Goal: Navigation & Orientation: Find specific page/section

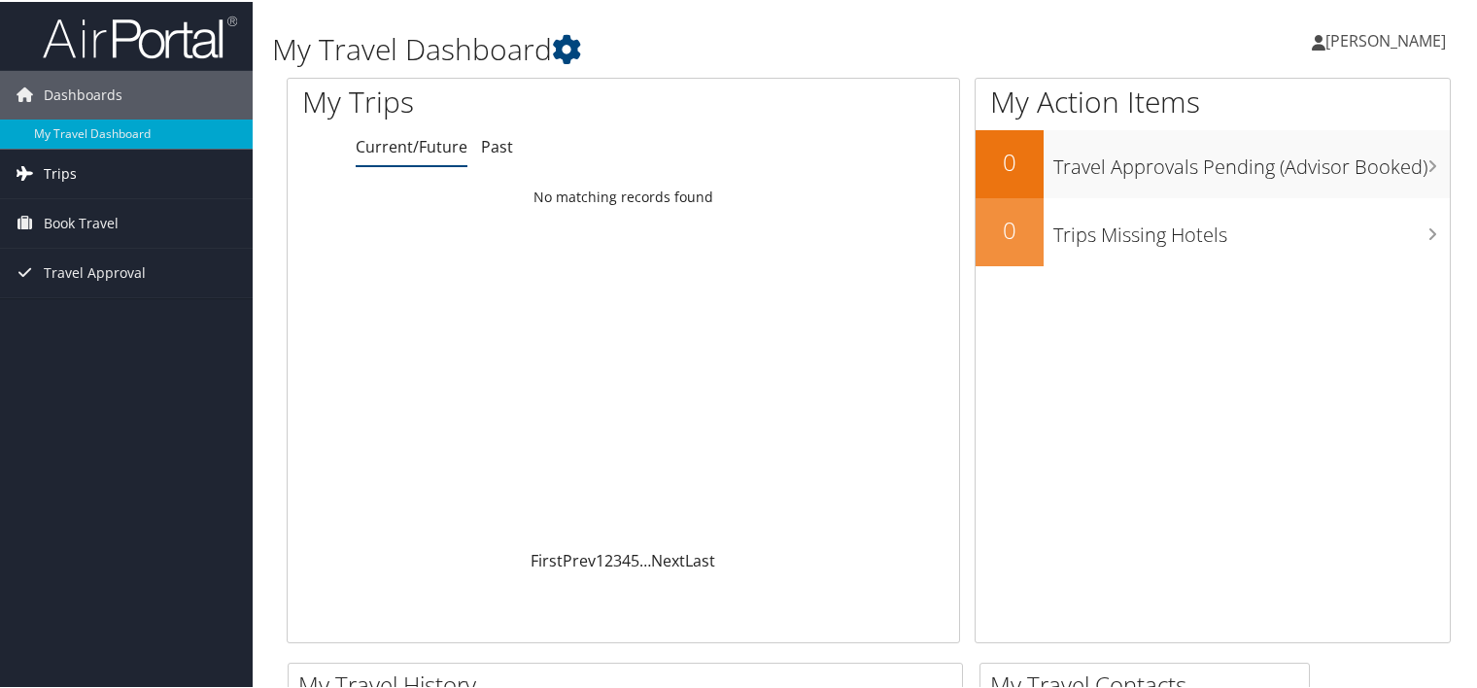
click at [77, 179] on link "Trips" at bounding box center [126, 172] width 253 height 49
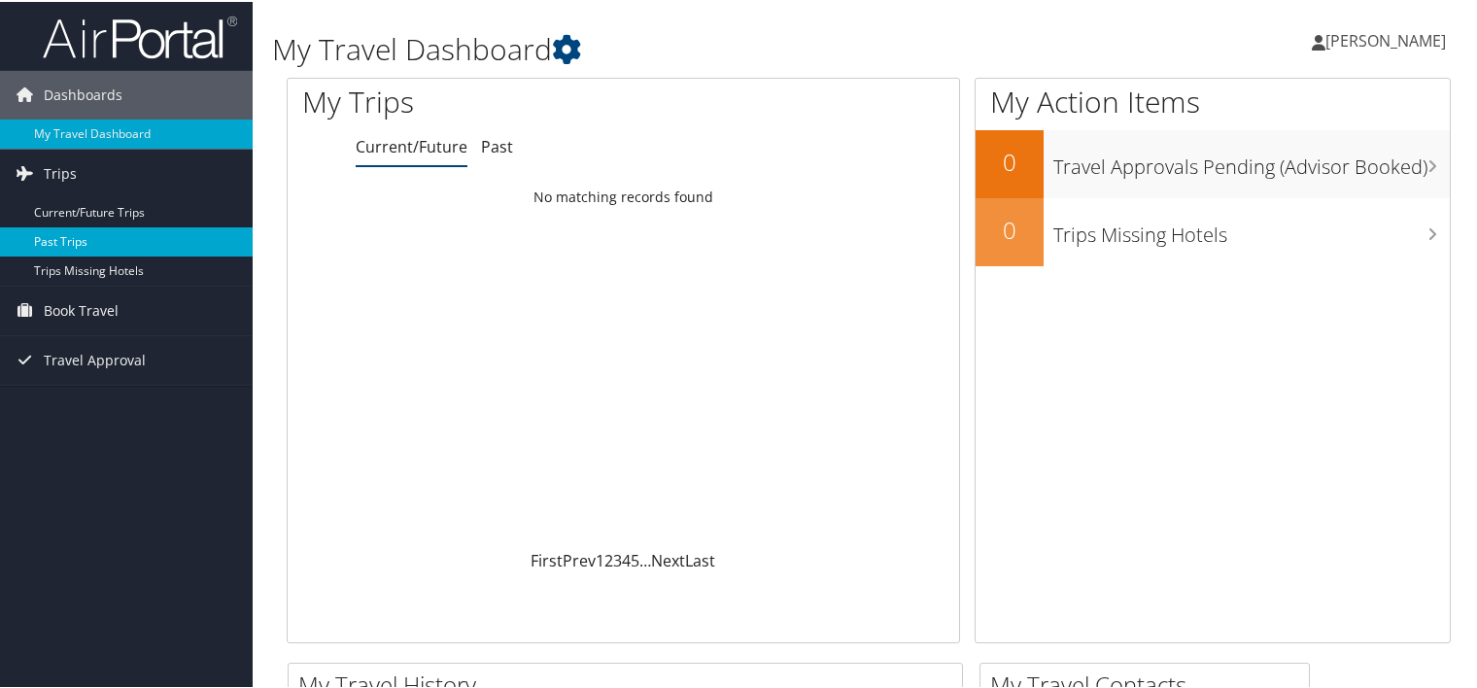
click at [82, 229] on link "Past Trips" at bounding box center [126, 239] width 253 height 29
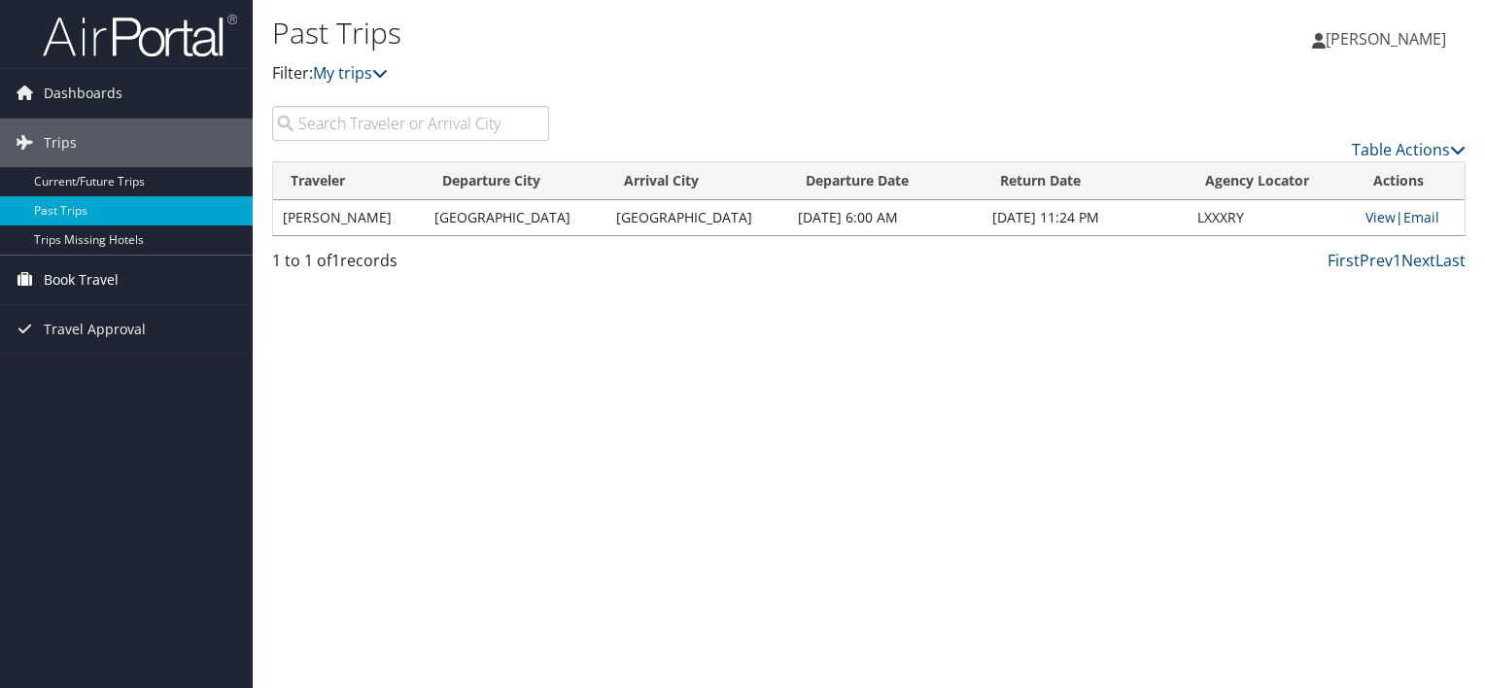
click at [82, 272] on span "Book Travel" at bounding box center [81, 280] width 75 height 49
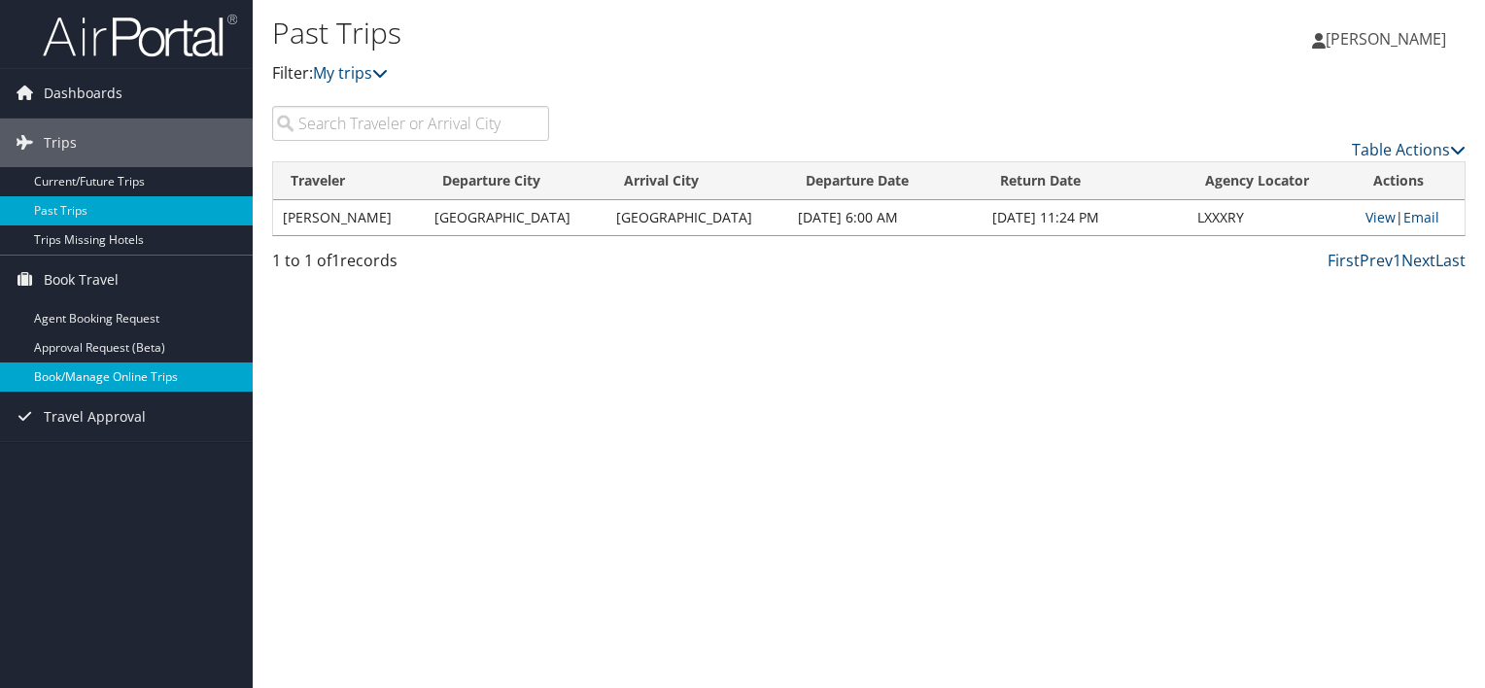
click at [106, 380] on link "Book/Manage Online Trips" at bounding box center [126, 377] width 253 height 29
